Goal: Task Accomplishment & Management: Manage account settings

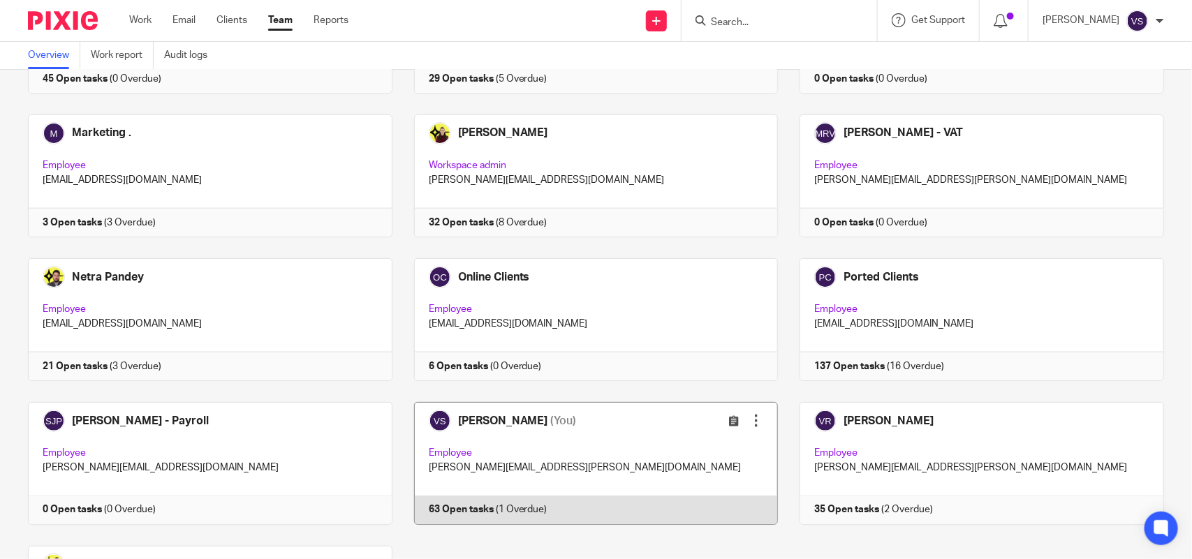
scroll to position [785, 0]
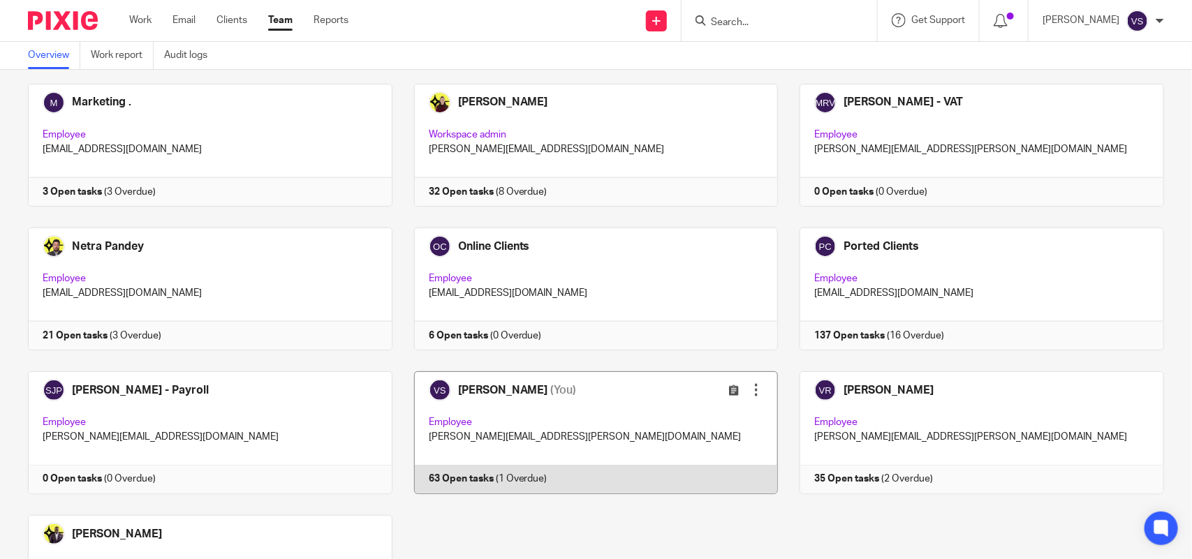
click at [630, 408] on link at bounding box center [585, 432] width 386 height 123
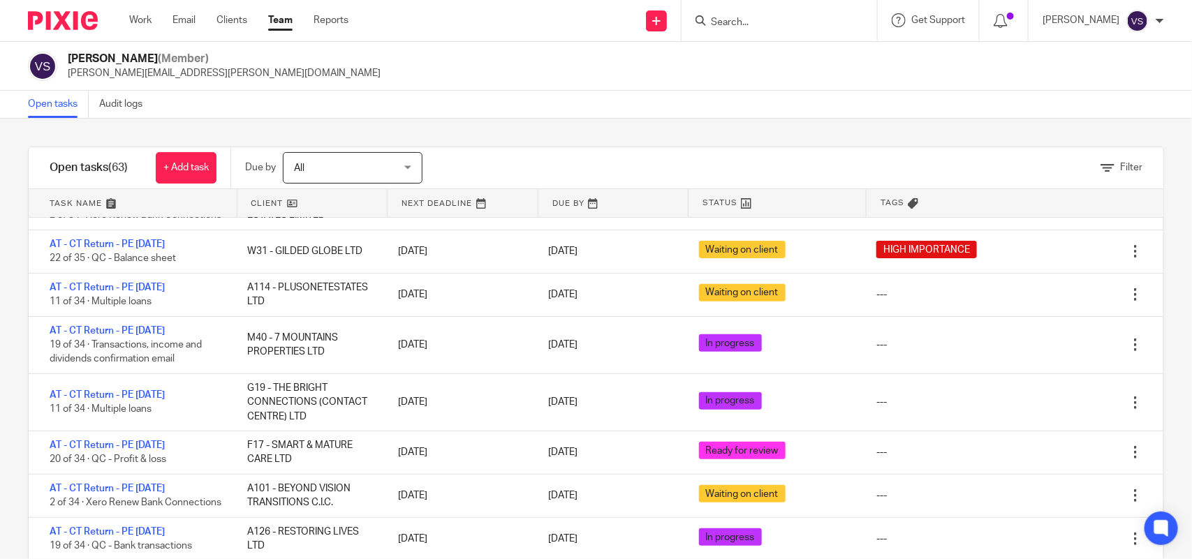
scroll to position [262, 0]
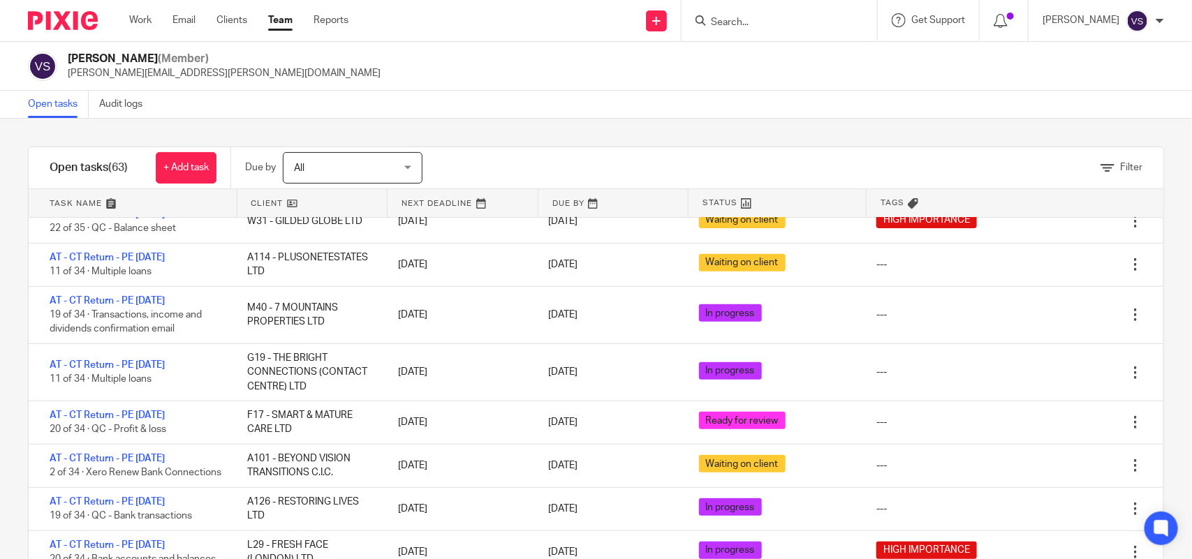
click at [747, 17] on input "Search" at bounding box center [772, 23] width 126 height 13
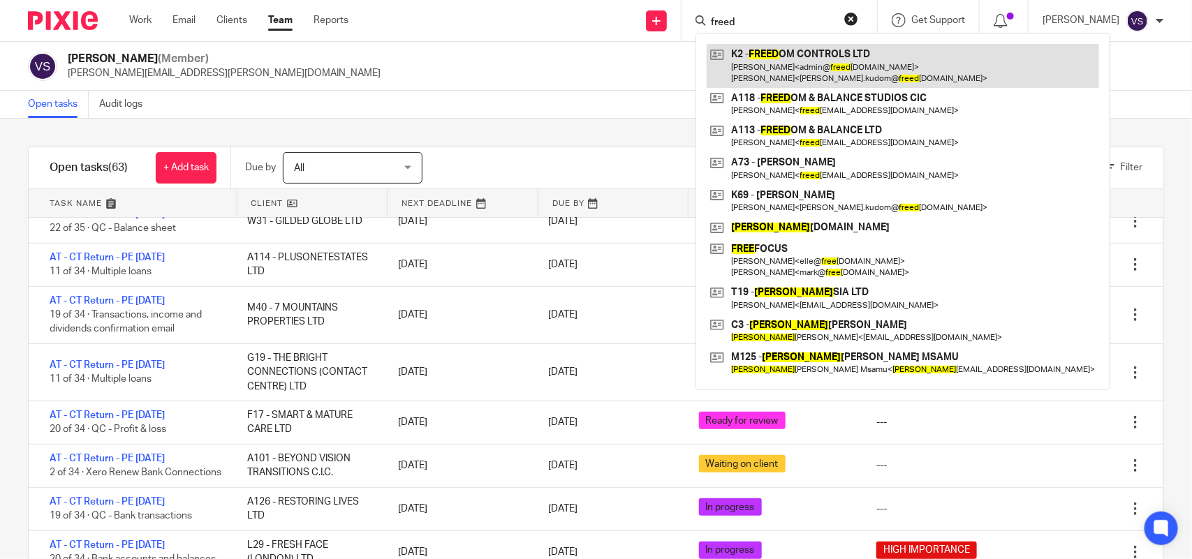
type input "freed"
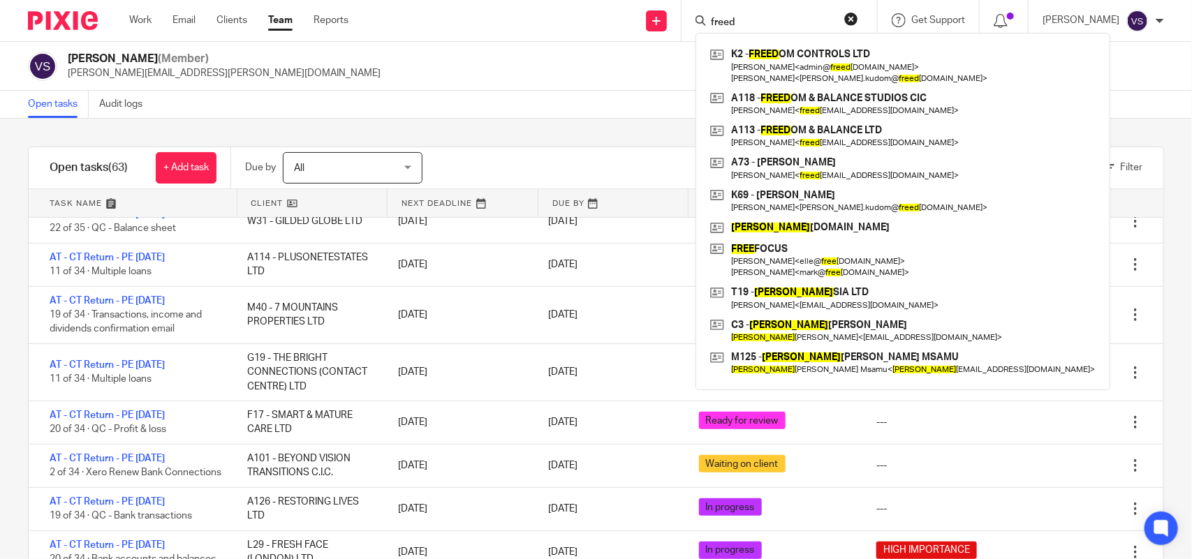
click at [465, 112] on div "Open tasks Audit logs" at bounding box center [596, 105] width 1192 height 28
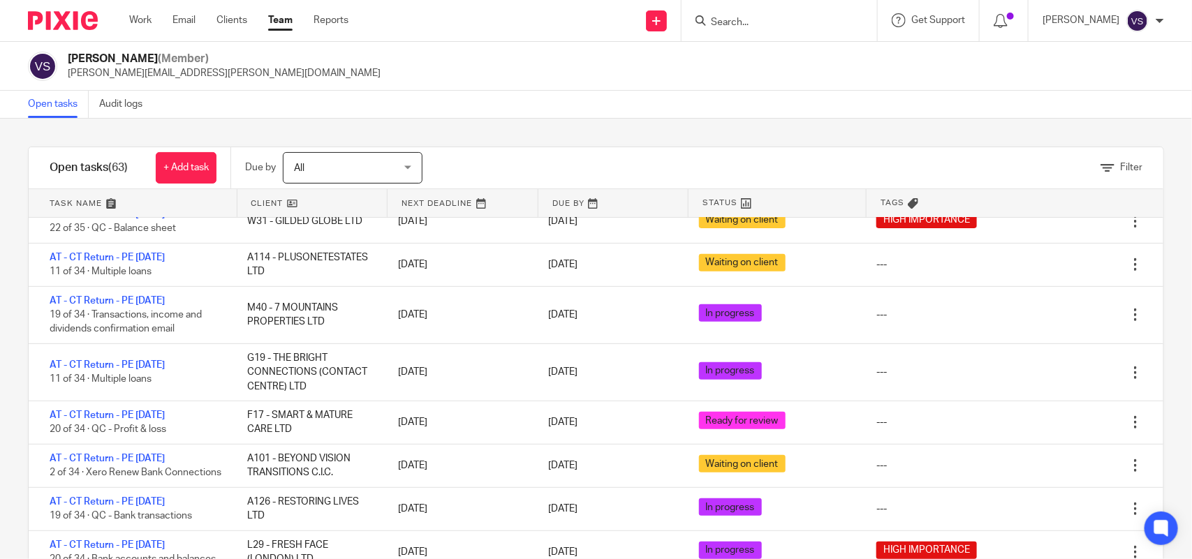
click at [489, 96] on div "Open tasks Audit logs" at bounding box center [596, 105] width 1192 height 28
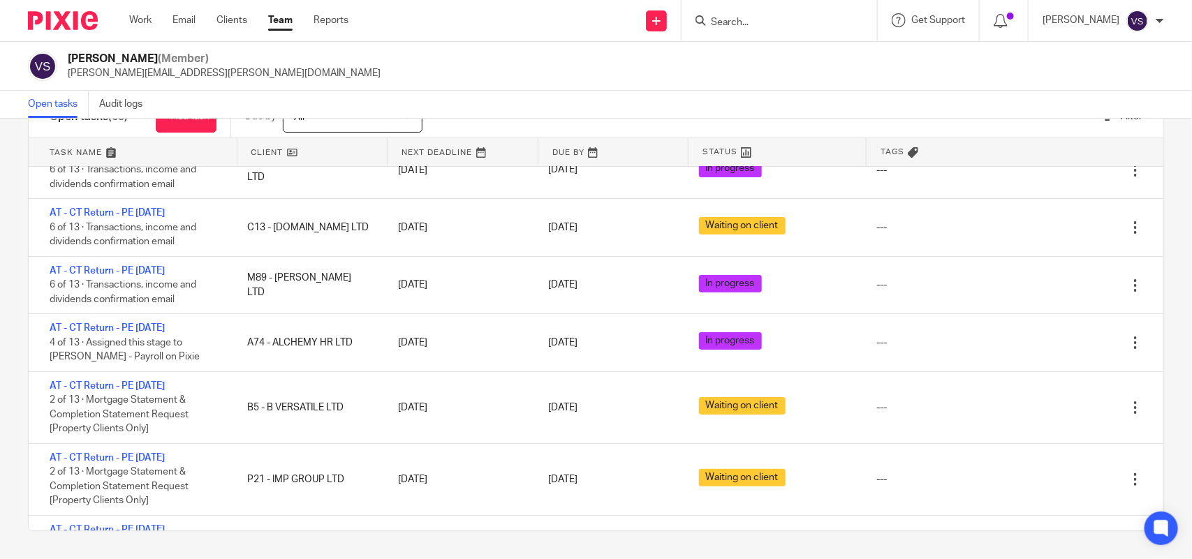
scroll to position [2079, 0]
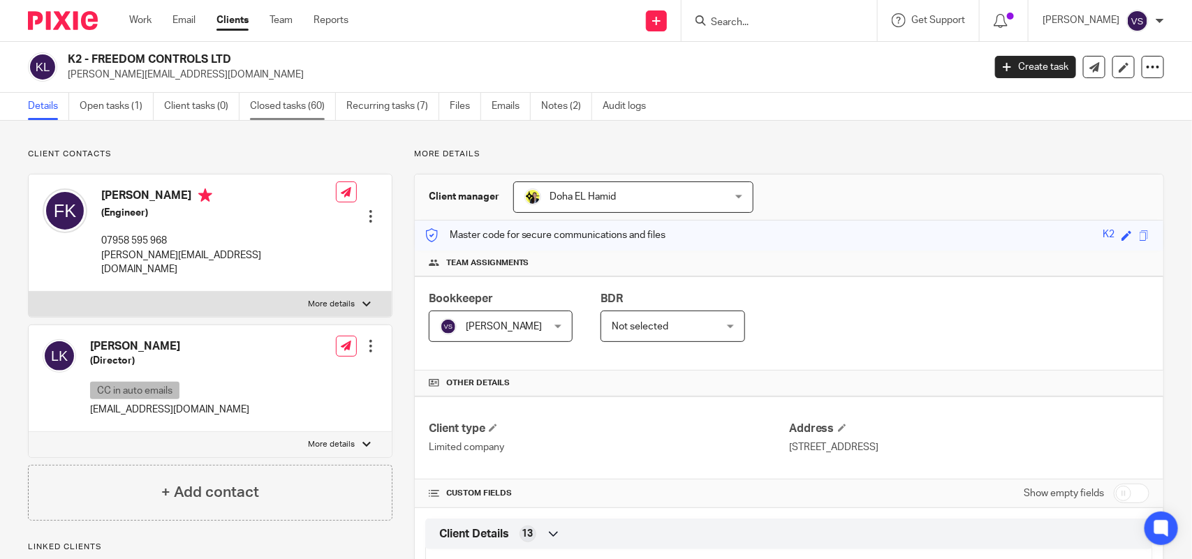
click at [297, 105] on link "Closed tasks (60)" at bounding box center [293, 106] width 86 height 27
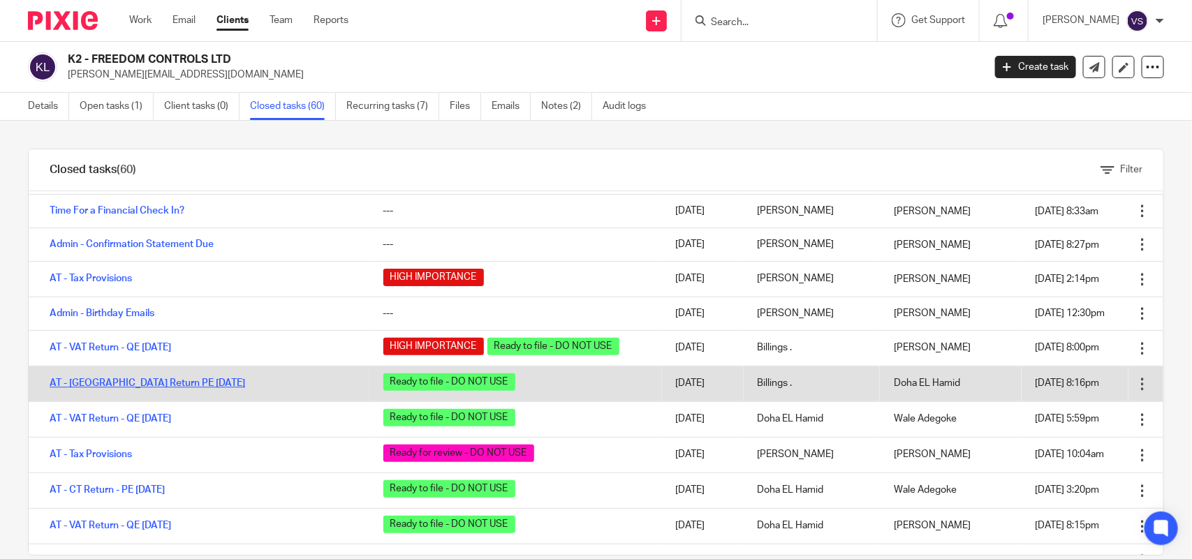
scroll to position [1736, 0]
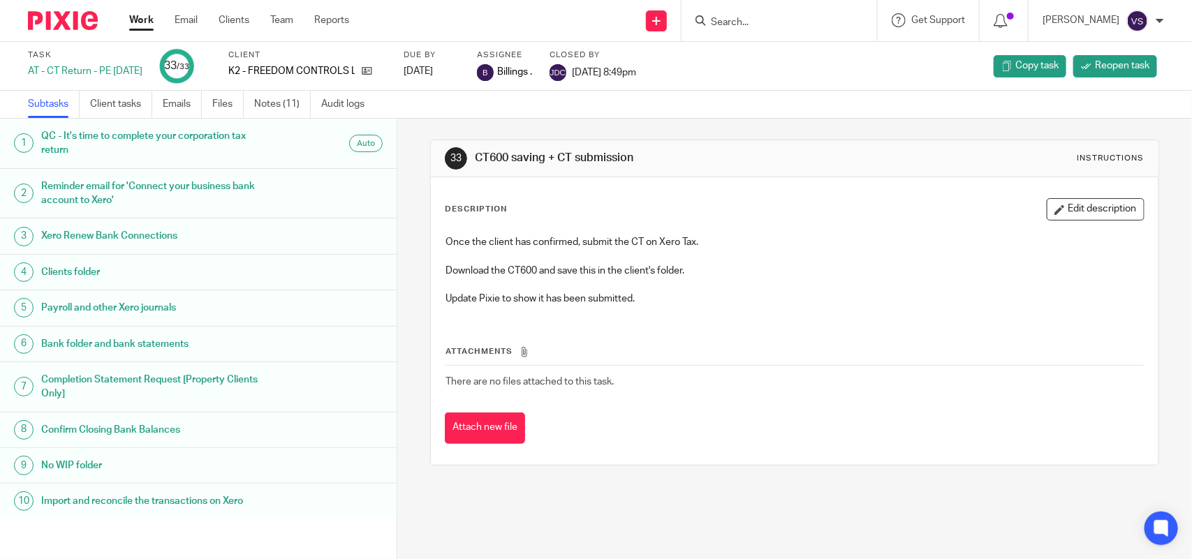
click at [841, 215] on div "Description Edit description" at bounding box center [794, 209] width 699 height 22
click at [169, 99] on link "Emails" at bounding box center [182, 104] width 39 height 27
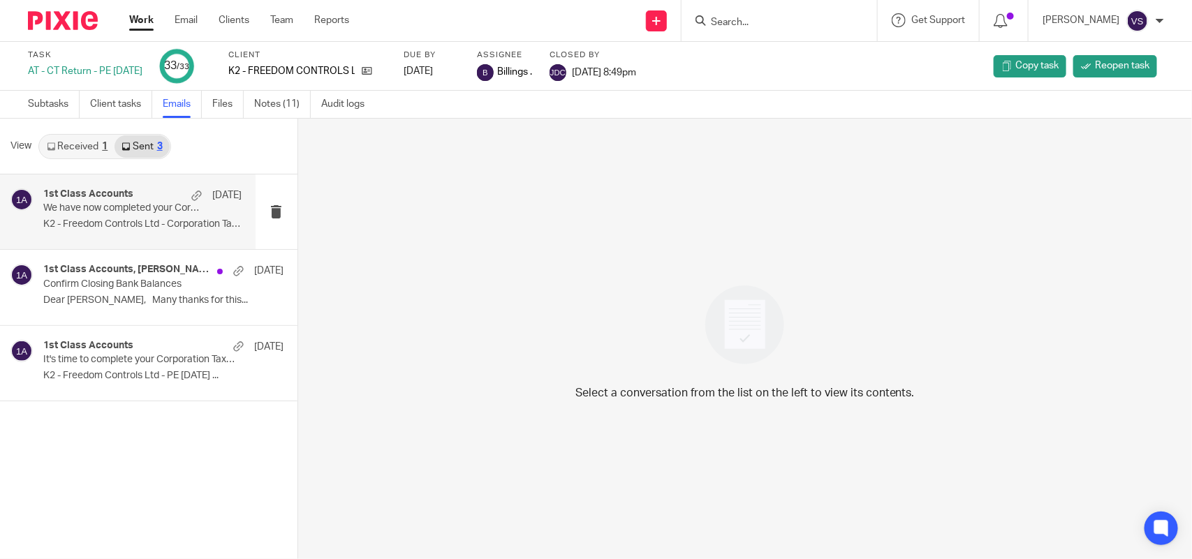
click at [157, 225] on p "K2 - Freedom Controls Ltd - Corporation Tax..." at bounding box center [142, 225] width 198 height 12
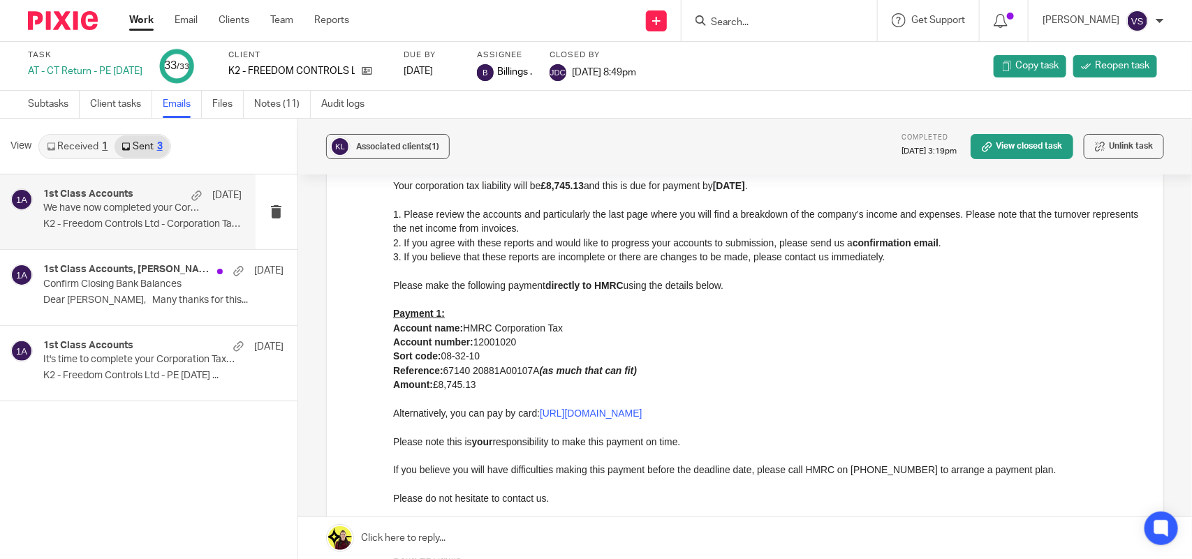
scroll to position [262, 0]
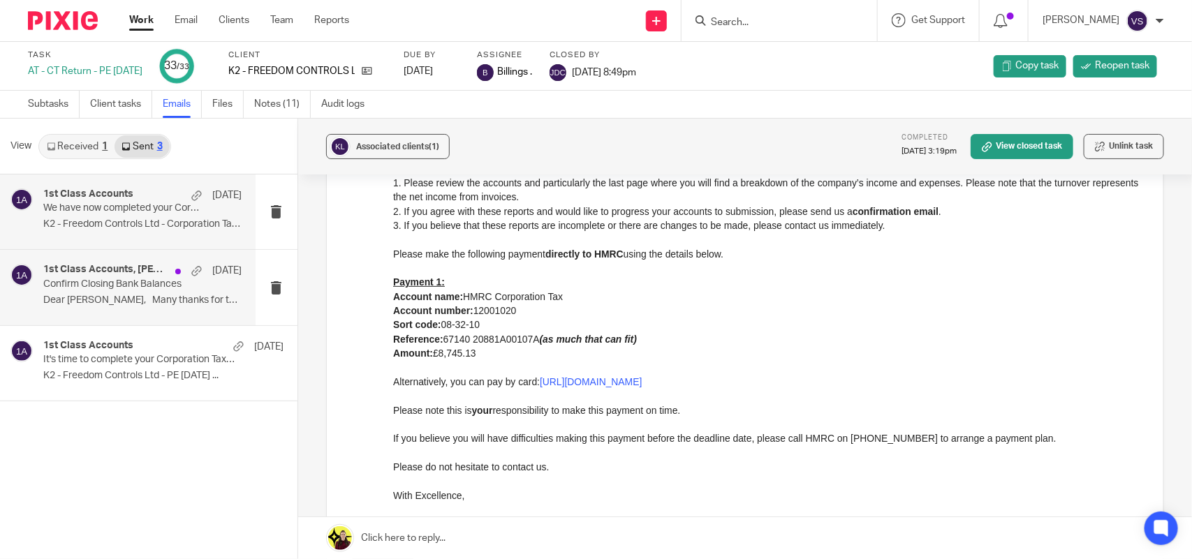
click at [122, 308] on div "1st Class Accounts, [PERSON_NAME] [DATE] Confirm Closing Bank Balances Dear [PE…" at bounding box center [142, 287] width 198 height 47
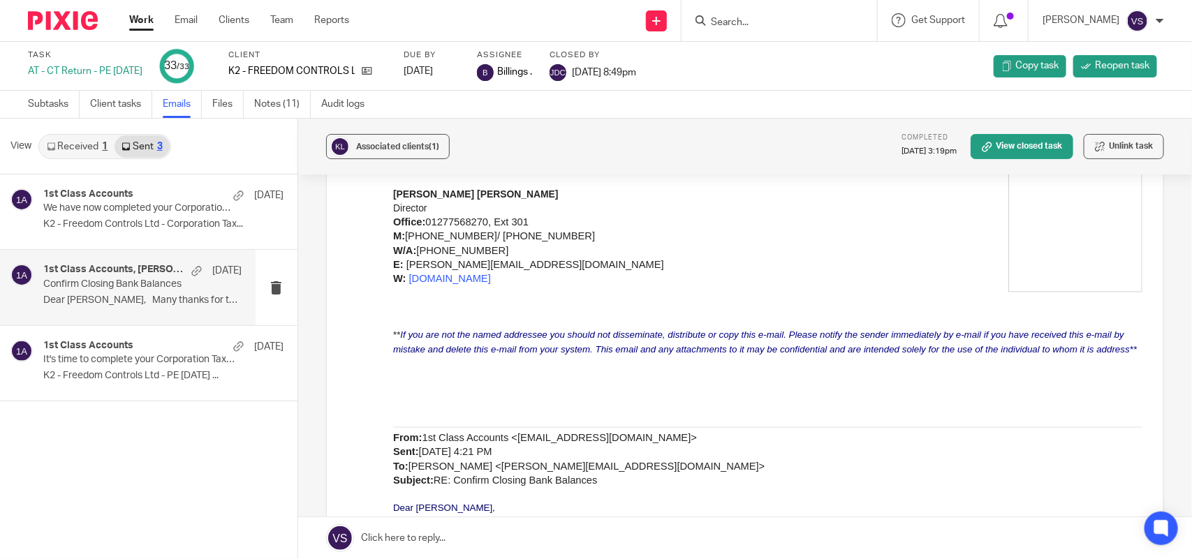
scroll to position [1309, 0]
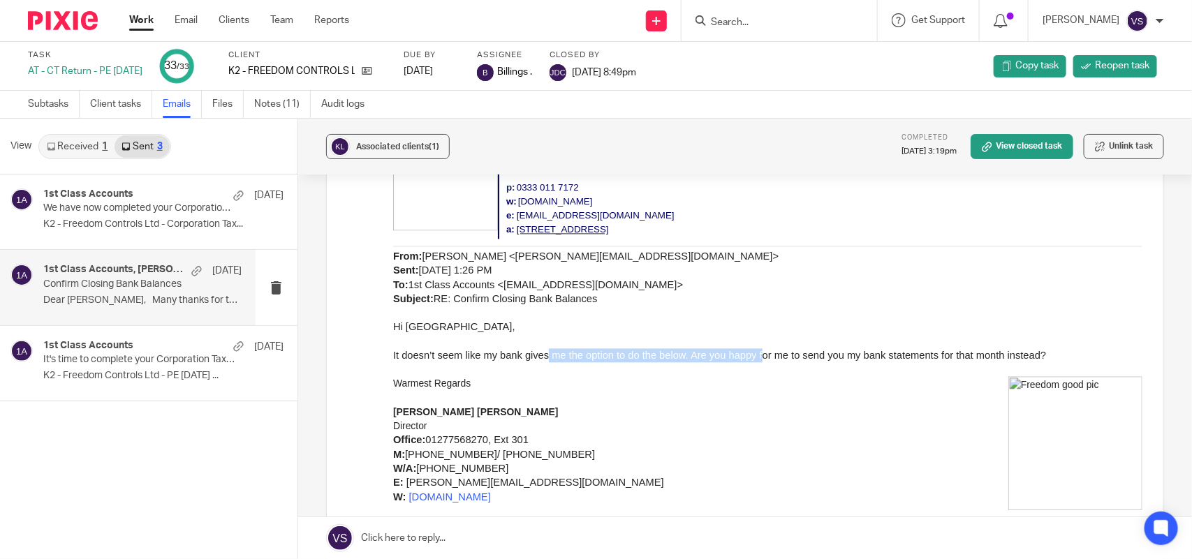
drag, startPoint x: 547, startPoint y: 376, endPoint x: 766, endPoint y: 375, distance: 218.5
click at [765, 362] on span "It doesn’t seem like my bank gives me the option to do the below. Are you happy…" at bounding box center [718, 356] width 653 height 11
click at [766, 362] on span "It doesn’t seem like my bank gives me the option to do the below. Are you happy…" at bounding box center [718, 356] width 653 height 11
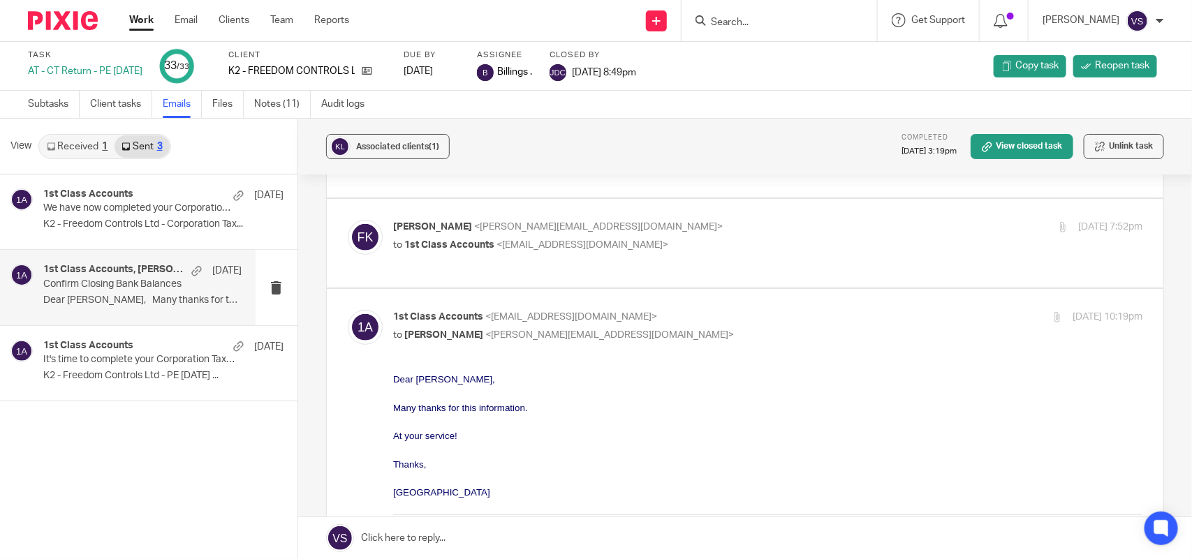
scroll to position [206, 0]
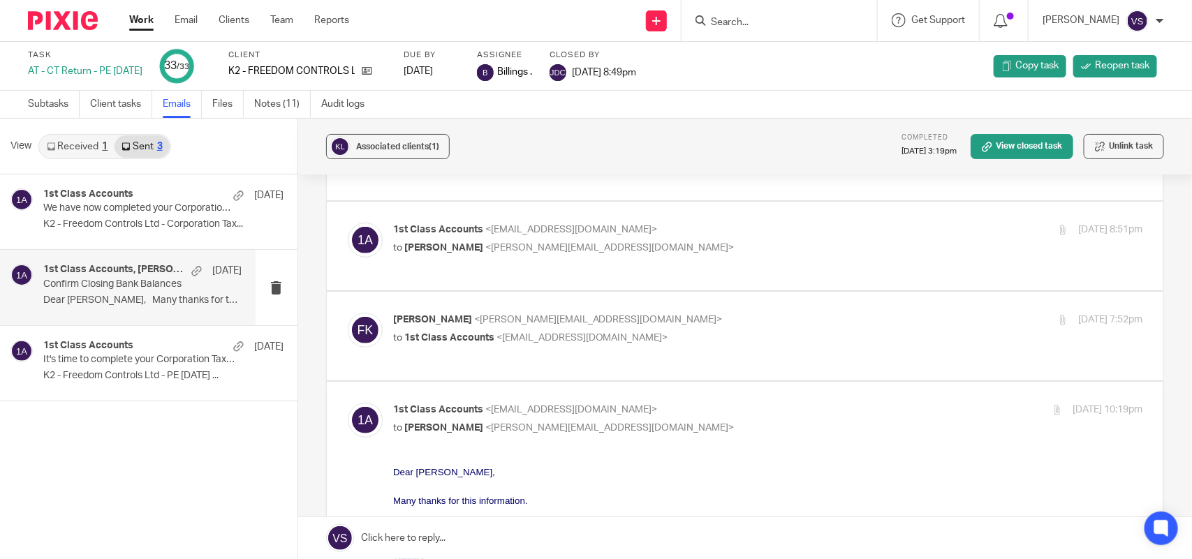
click at [719, 343] on p "to 1st Class Accounts <[EMAIL_ADDRESS][DOMAIN_NAME]>" at bounding box center [643, 338] width 500 height 15
checkbox input "true"
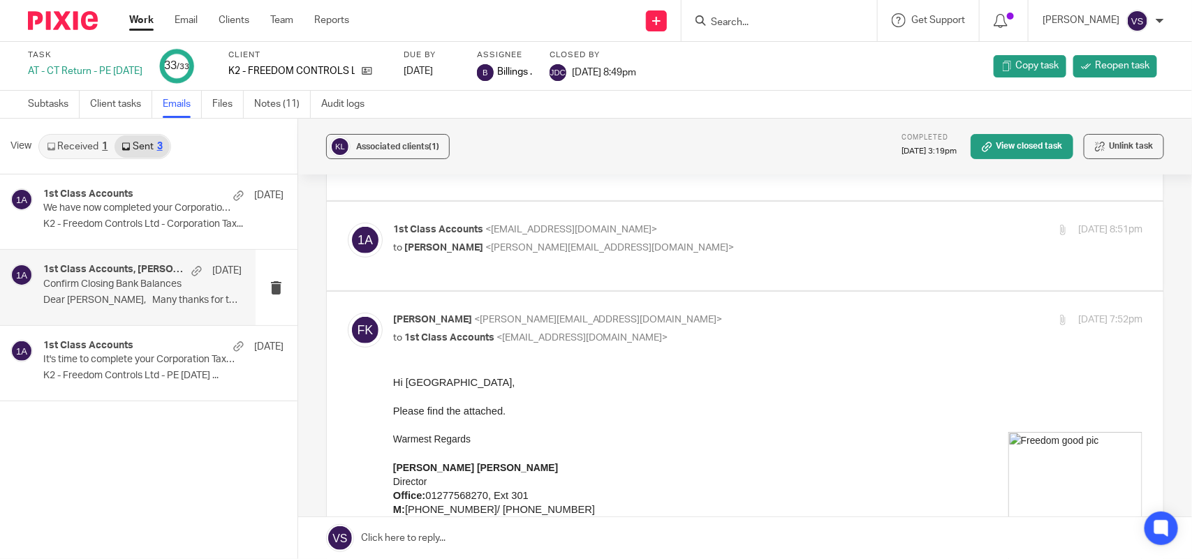
scroll to position [0, 0]
click at [724, 218] on label at bounding box center [745, 246] width 836 height 89
click at [348, 222] on input "checkbox" at bounding box center [347, 222] width 1 height 1
checkbox input "true"
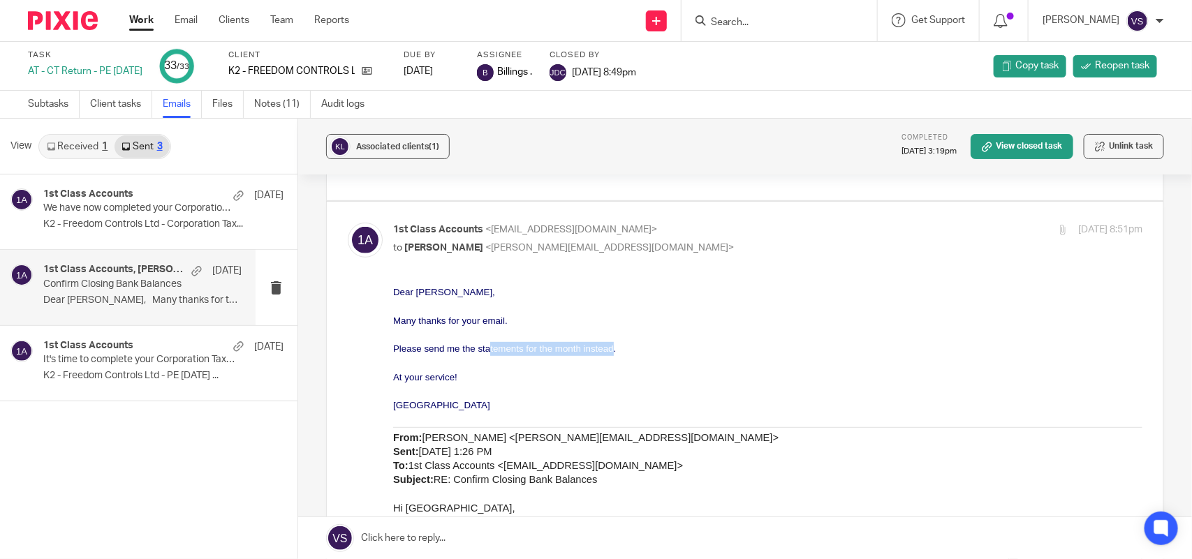
drag, startPoint x: 488, startPoint y: 353, endPoint x: 612, endPoint y: 355, distance: 123.6
click at [612, 355] on p "Please send me the statements for the month instead." at bounding box center [766, 349] width 749 height 14
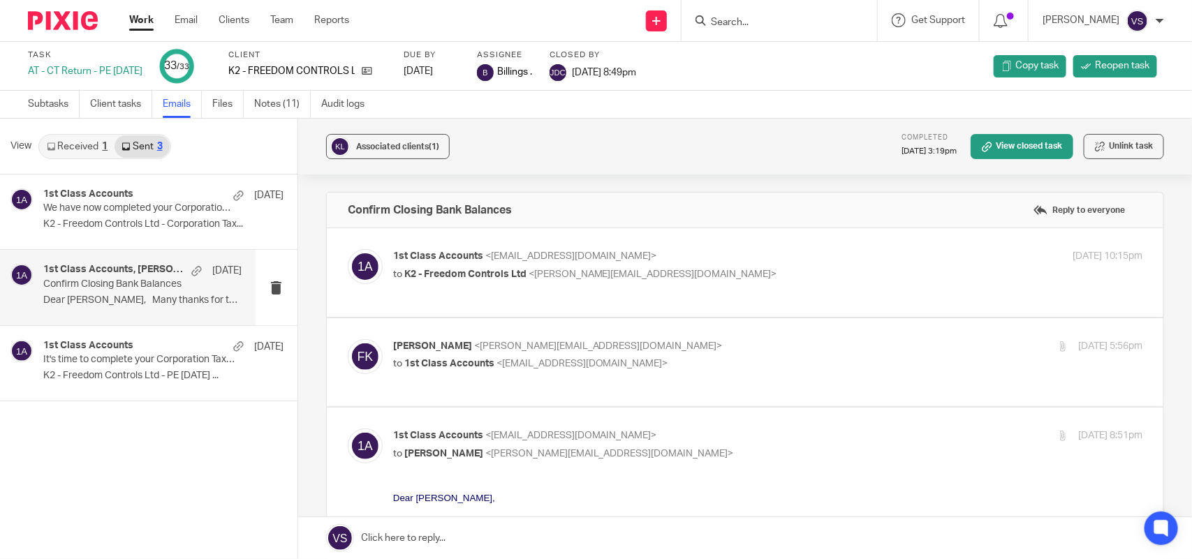
click at [609, 356] on div "[PERSON_NAME] <[PERSON_NAME][EMAIL_ADDRESS][DOMAIN_NAME]> to 1st Class Accounts…" at bounding box center [643, 355] width 500 height 32
checkbox input "true"
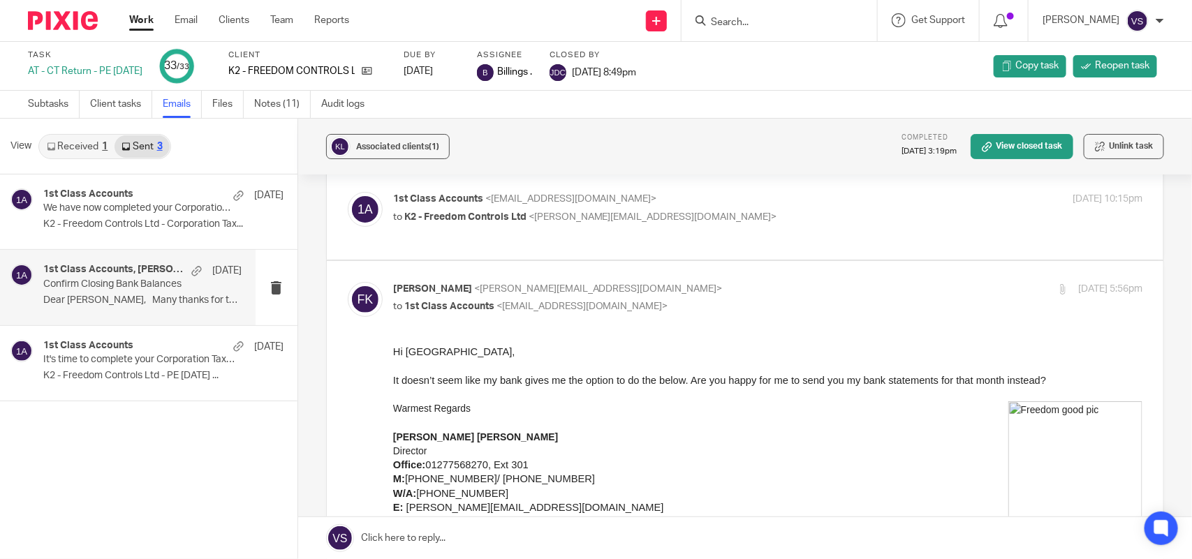
scroll to position [87, 0]
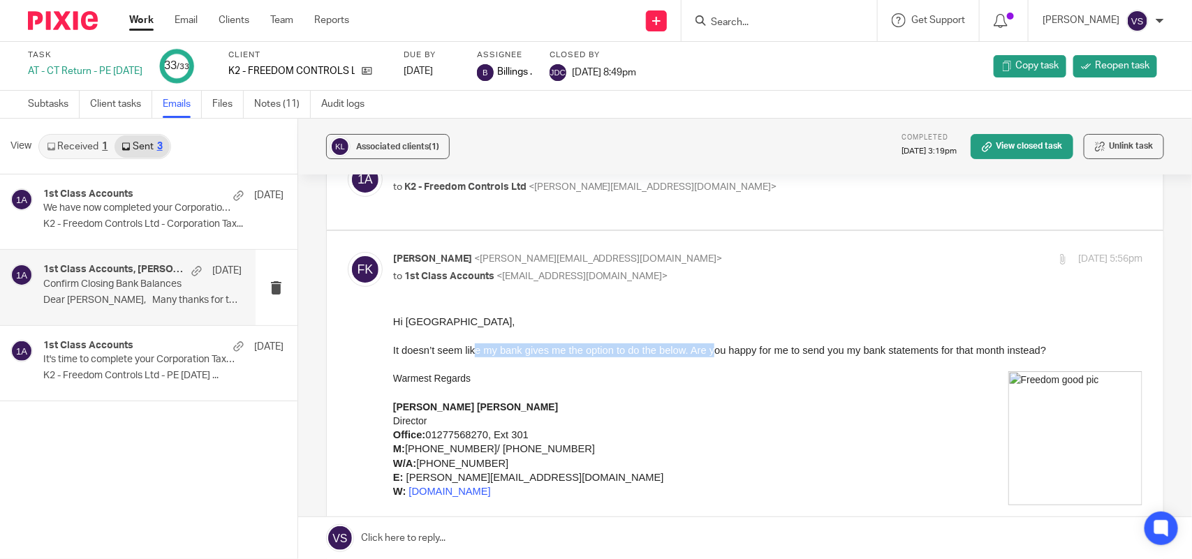
drag, startPoint x: 476, startPoint y: 353, endPoint x: 716, endPoint y: 353, distance: 240.2
click at [716, 353] on span "It doesn’t seem like my bank gives me the option to do the below. Are you happy…" at bounding box center [718, 349] width 653 height 11
drag, startPoint x: 623, startPoint y: 343, endPoint x: 799, endPoint y: 348, distance: 175.3
click at [799, 348] on span "It doesn’t seem like my bank gives me the option to do the below. Are you happy…" at bounding box center [718, 349] width 653 height 11
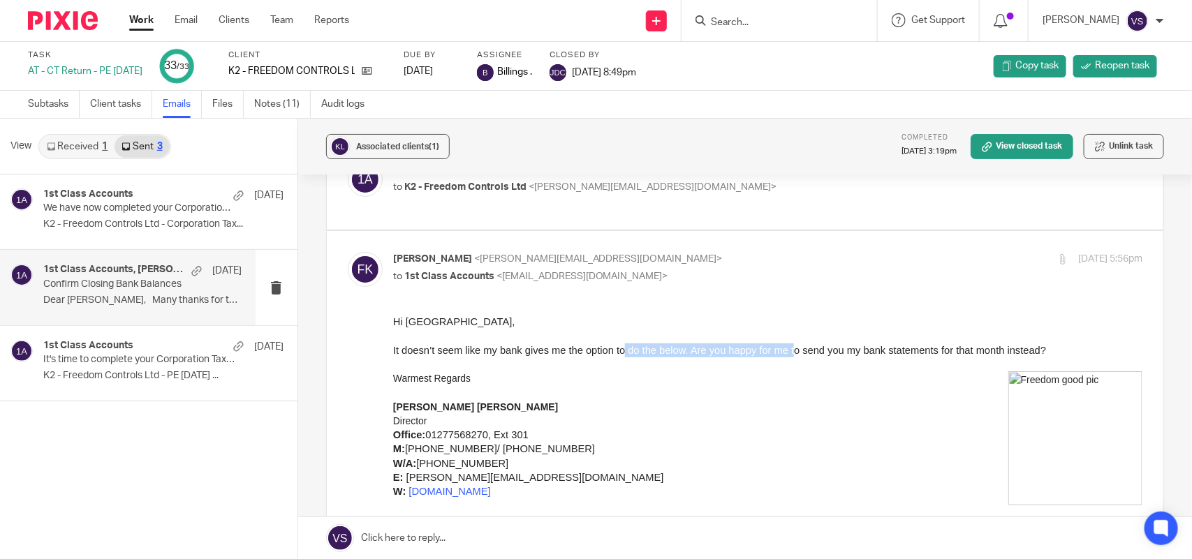
click at [799, 348] on span "It doesn’t seem like my bank gives me the option to do the below. Are you happy…" at bounding box center [718, 349] width 653 height 11
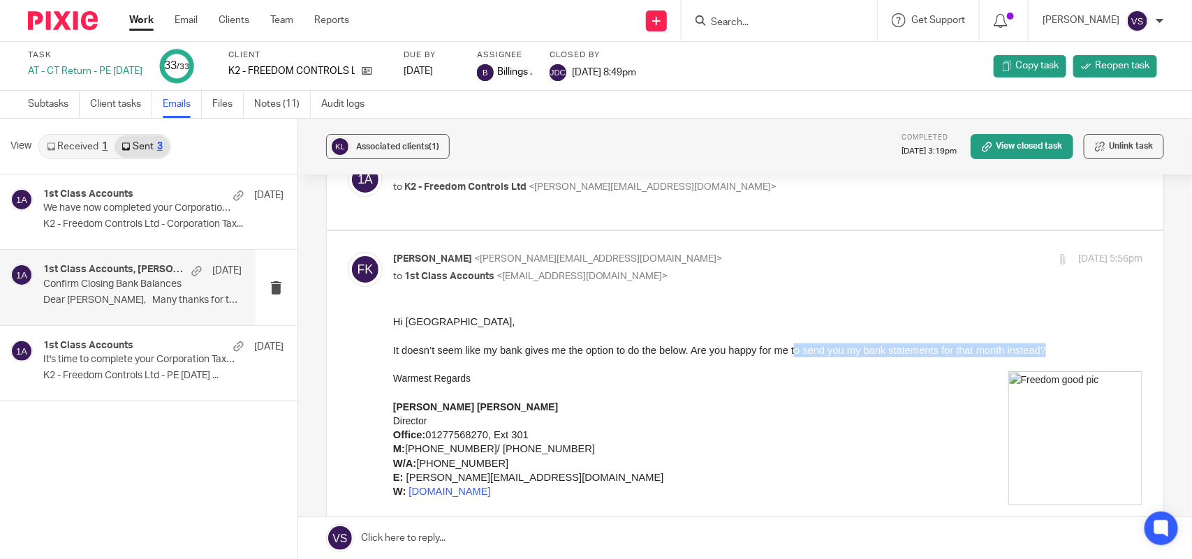
drag, startPoint x: 799, startPoint y: 348, endPoint x: 1118, endPoint y: 348, distance: 319.0
click at [1118, 348] on p "It doesn’t seem like my bank gives me the option to do the below. Are you happy…" at bounding box center [766, 350] width 749 height 14
click at [811, 344] on span "It doesn’t seem like my bank gives me the option to do the below. Are you happy…" at bounding box center [718, 349] width 653 height 11
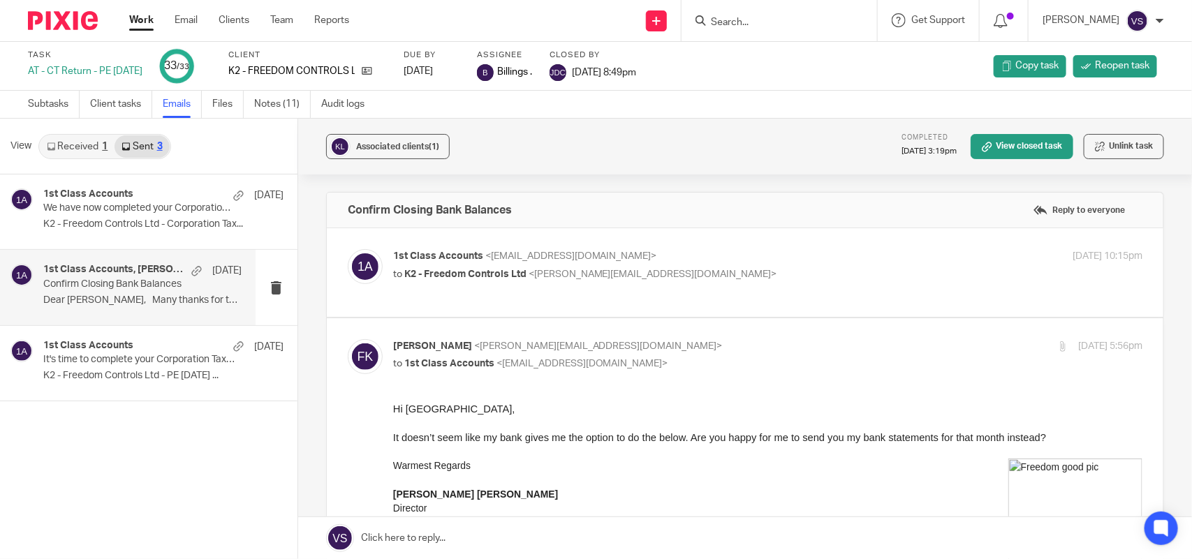
click at [770, 265] on div "1st Class Accounts <[EMAIL_ADDRESS][DOMAIN_NAME]> to K2 - Freedom Controls Ltd …" at bounding box center [643, 265] width 500 height 32
checkbox input "true"
